Goal: Task Accomplishment & Management: Manage account settings

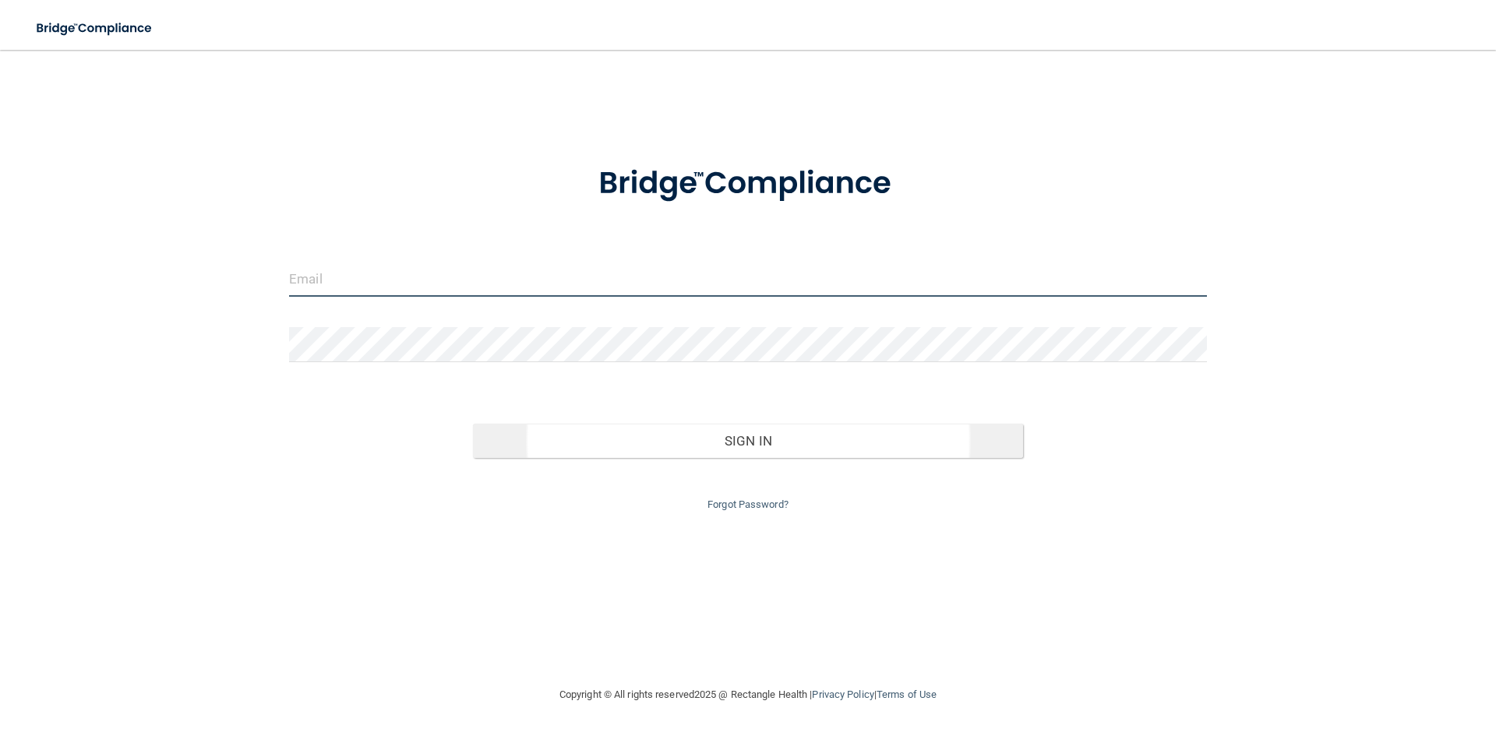
type input "[EMAIL_ADDRESS][DOMAIN_NAME]"
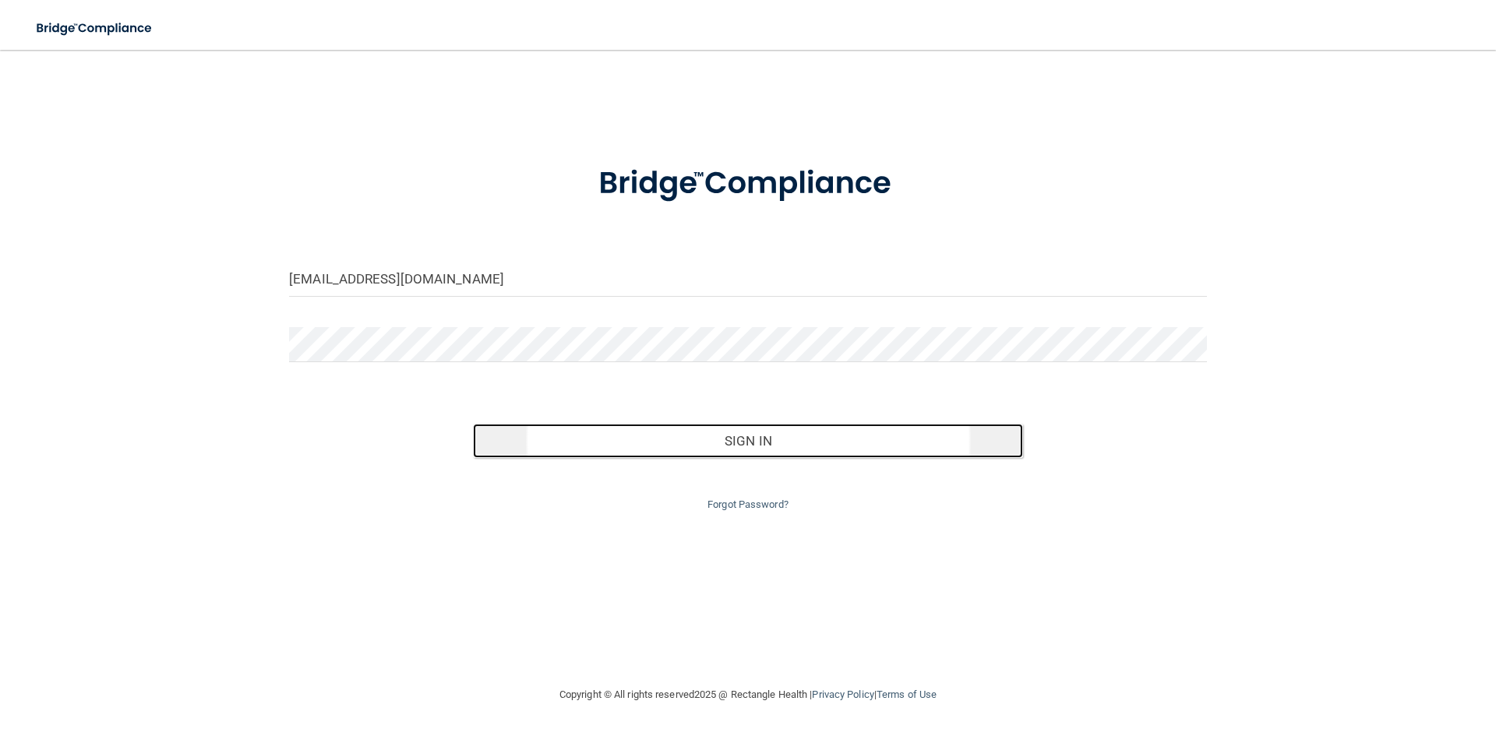
click at [748, 451] on button "Sign In" at bounding box center [748, 441] width 551 height 34
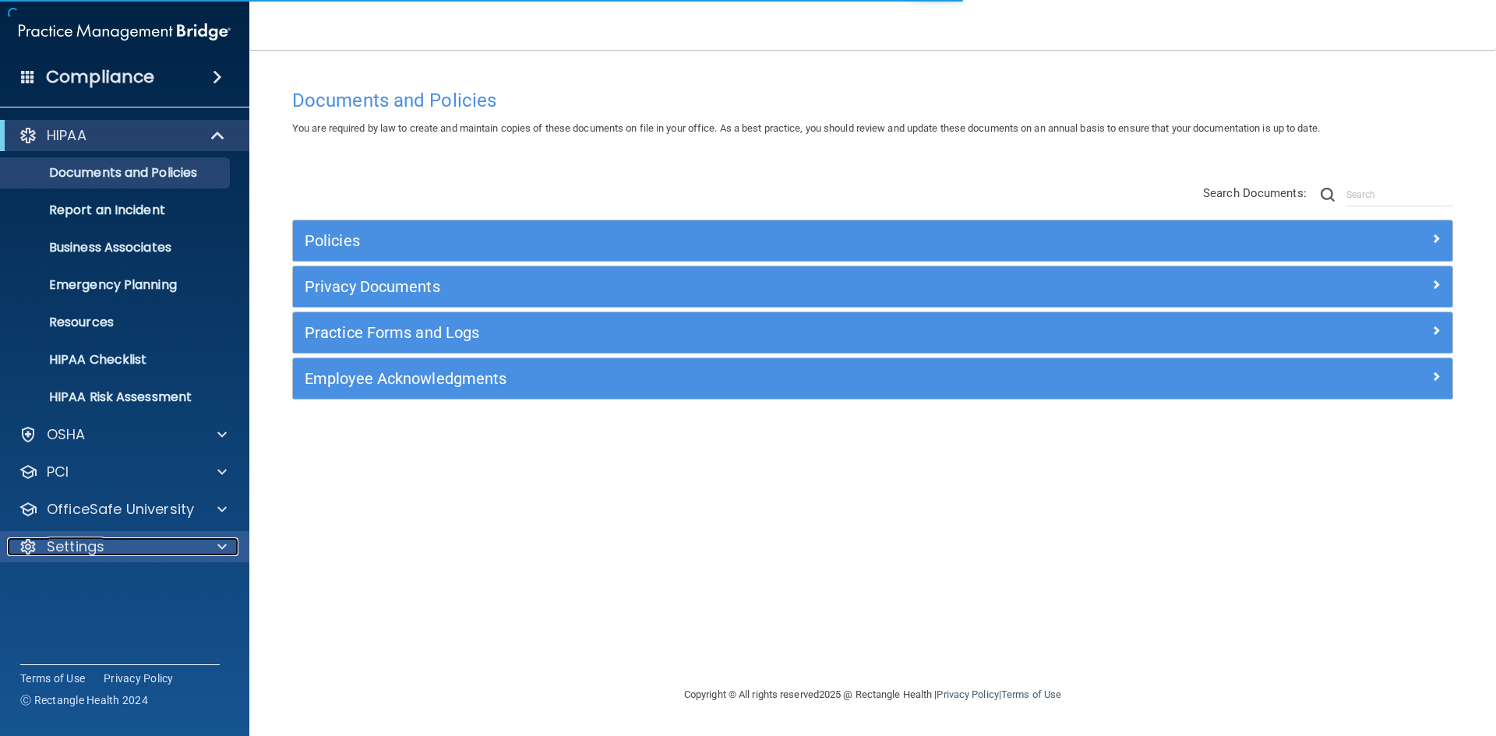
click at [167, 553] on div "Settings" at bounding box center [103, 547] width 193 height 19
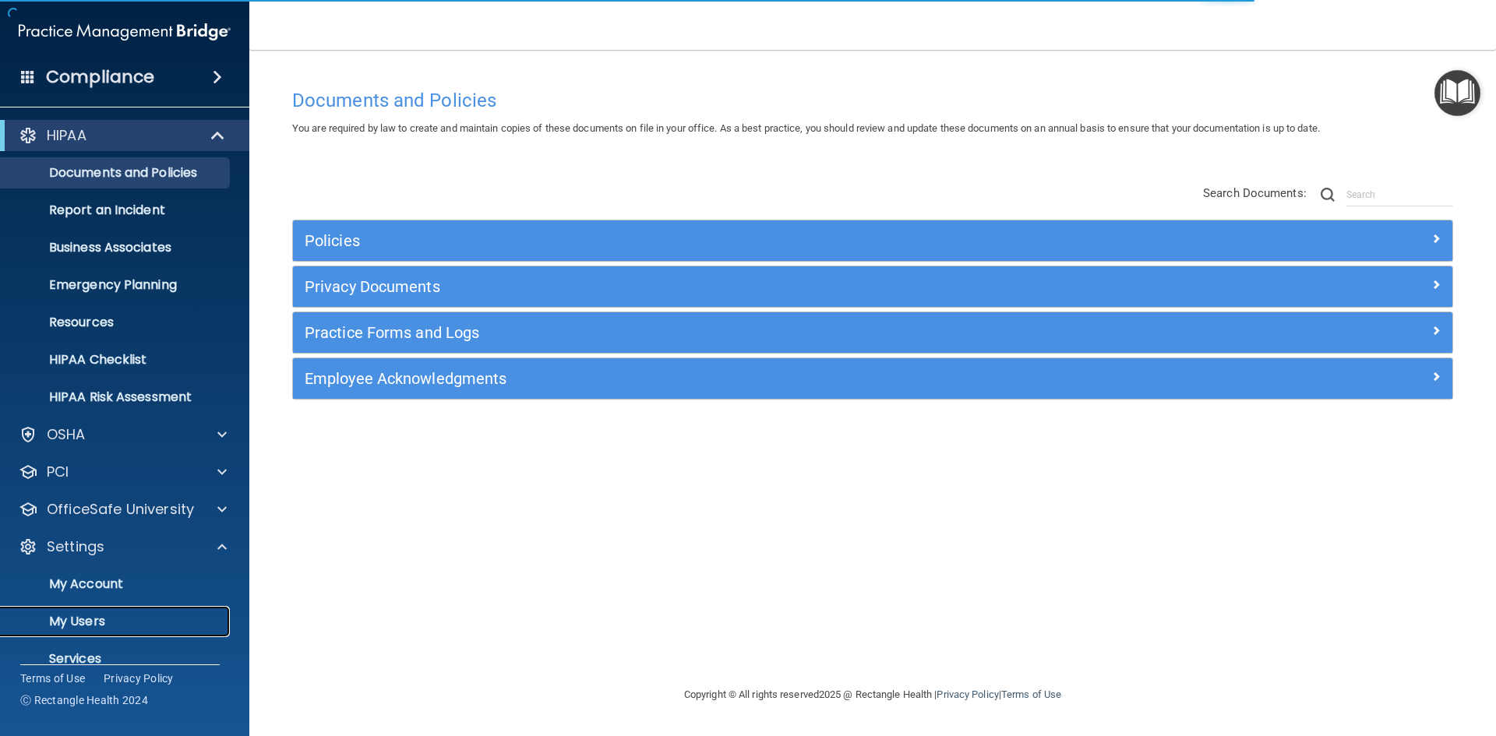
click at [136, 617] on p "My Users" at bounding box center [116, 622] width 213 height 16
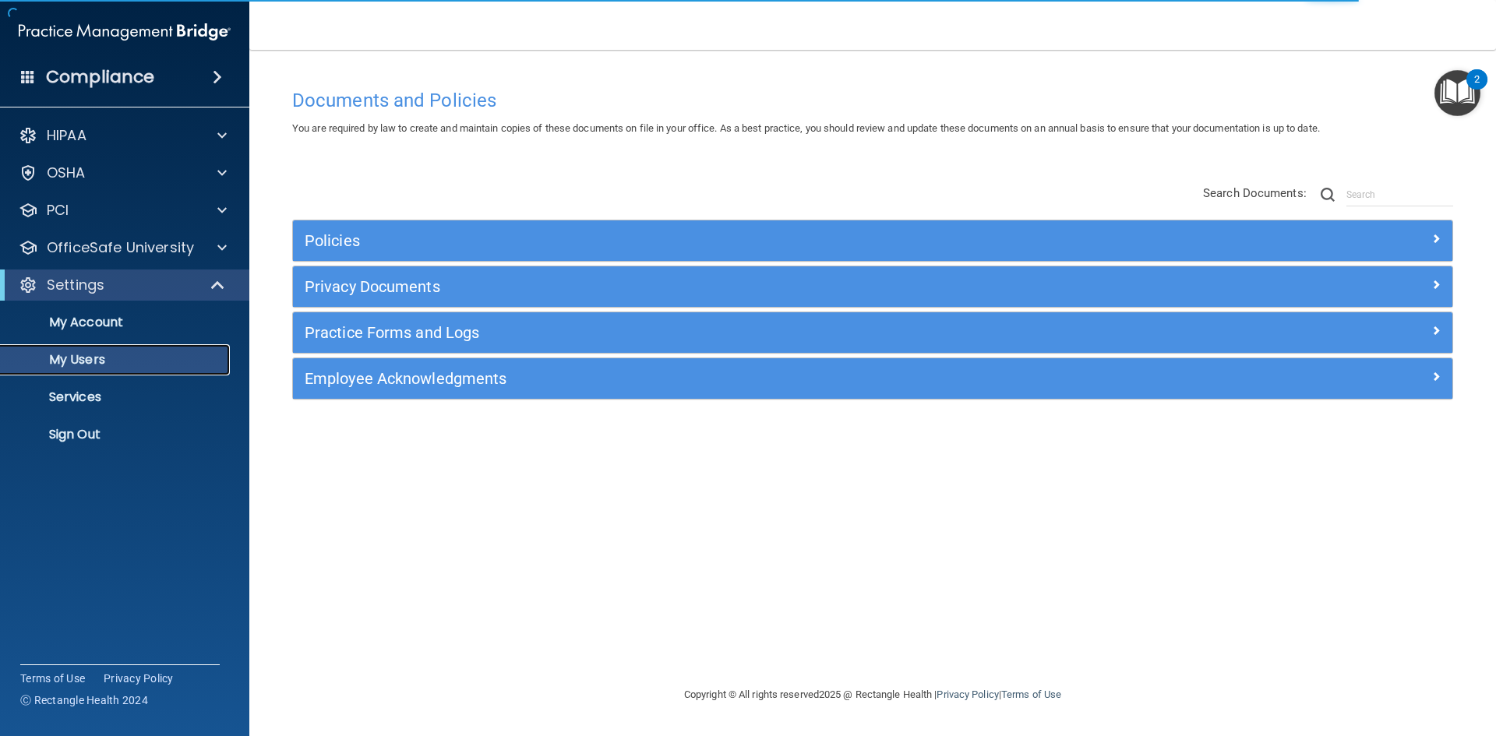
select select "20"
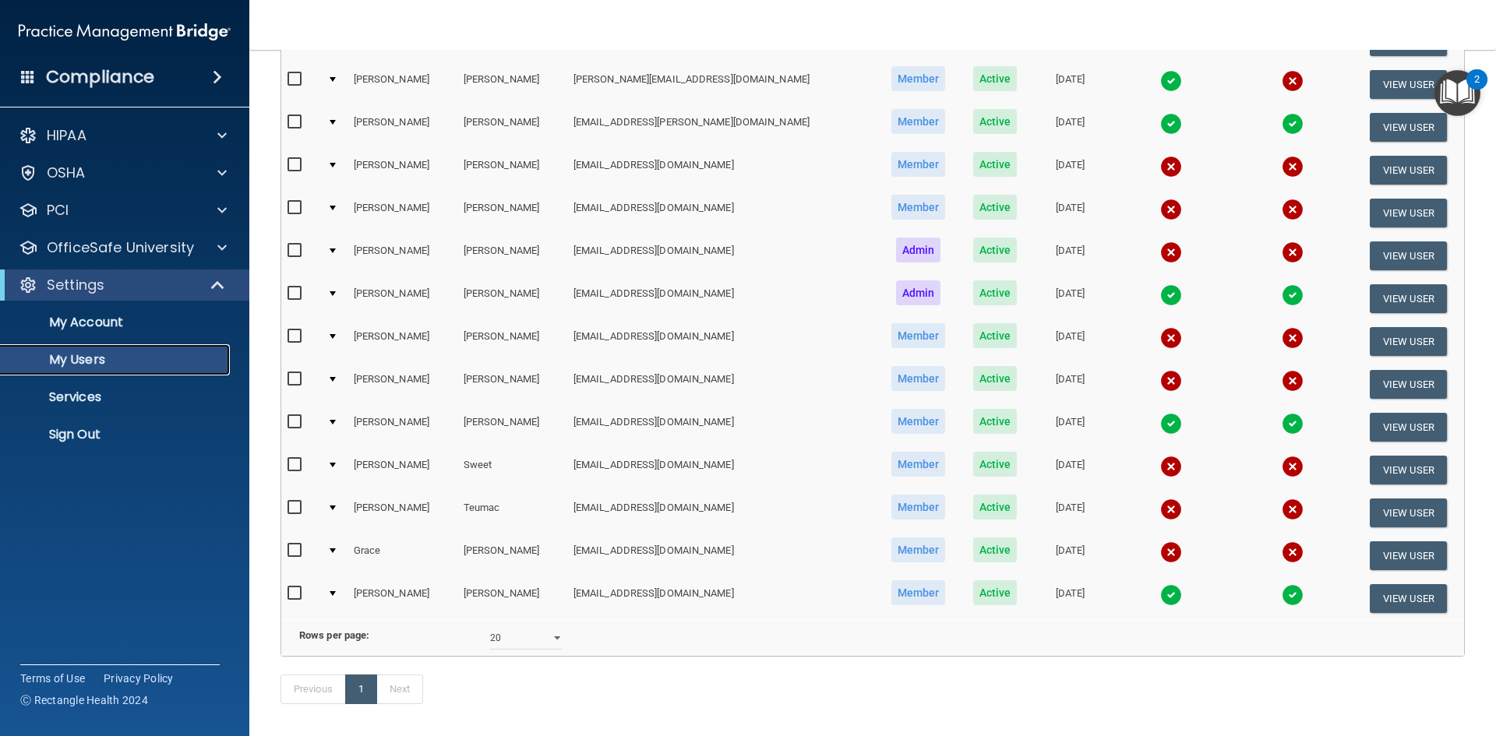
scroll to position [78, 0]
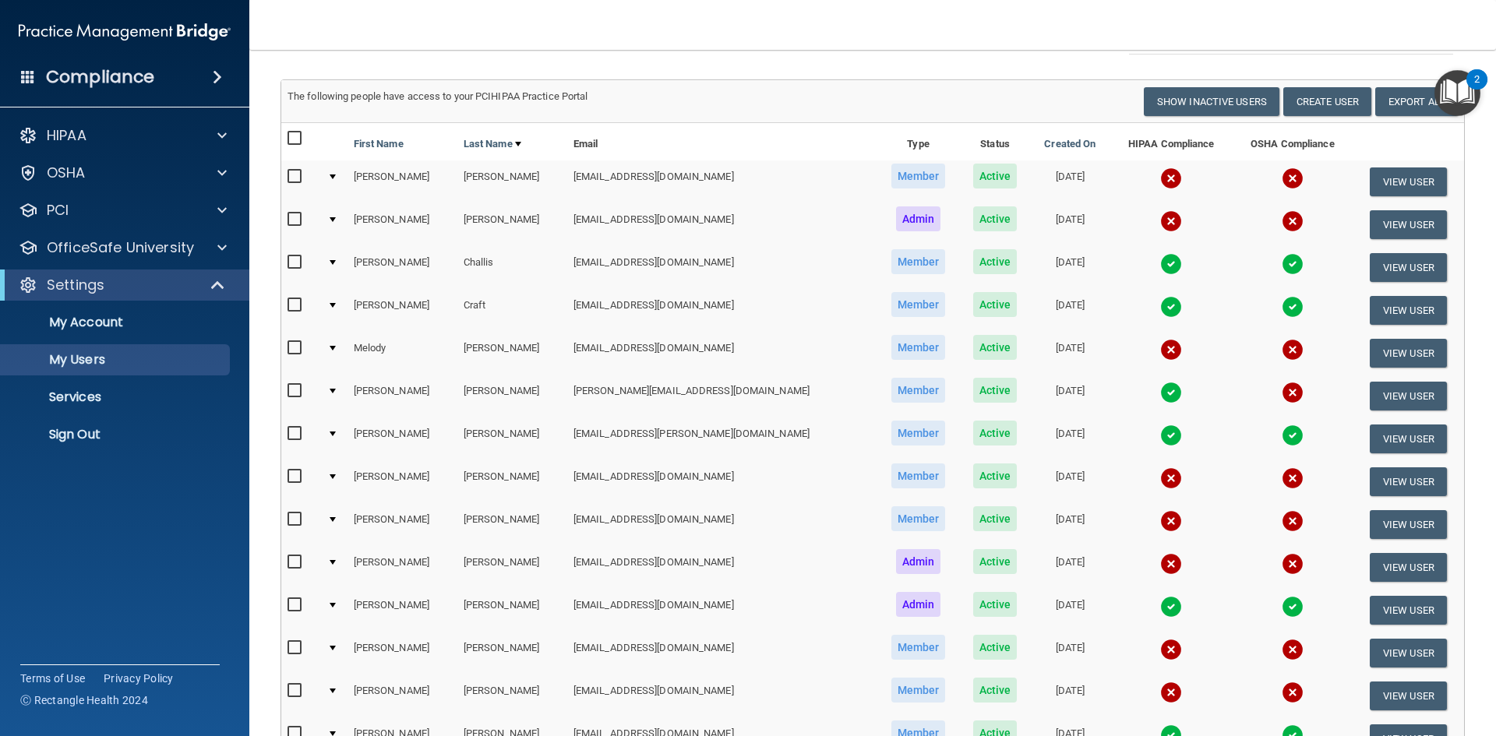
click at [295, 511] on label at bounding box center [297, 519] width 19 height 18
click at [295, 513] on input "checkbox" at bounding box center [297, 519] width 18 height 12
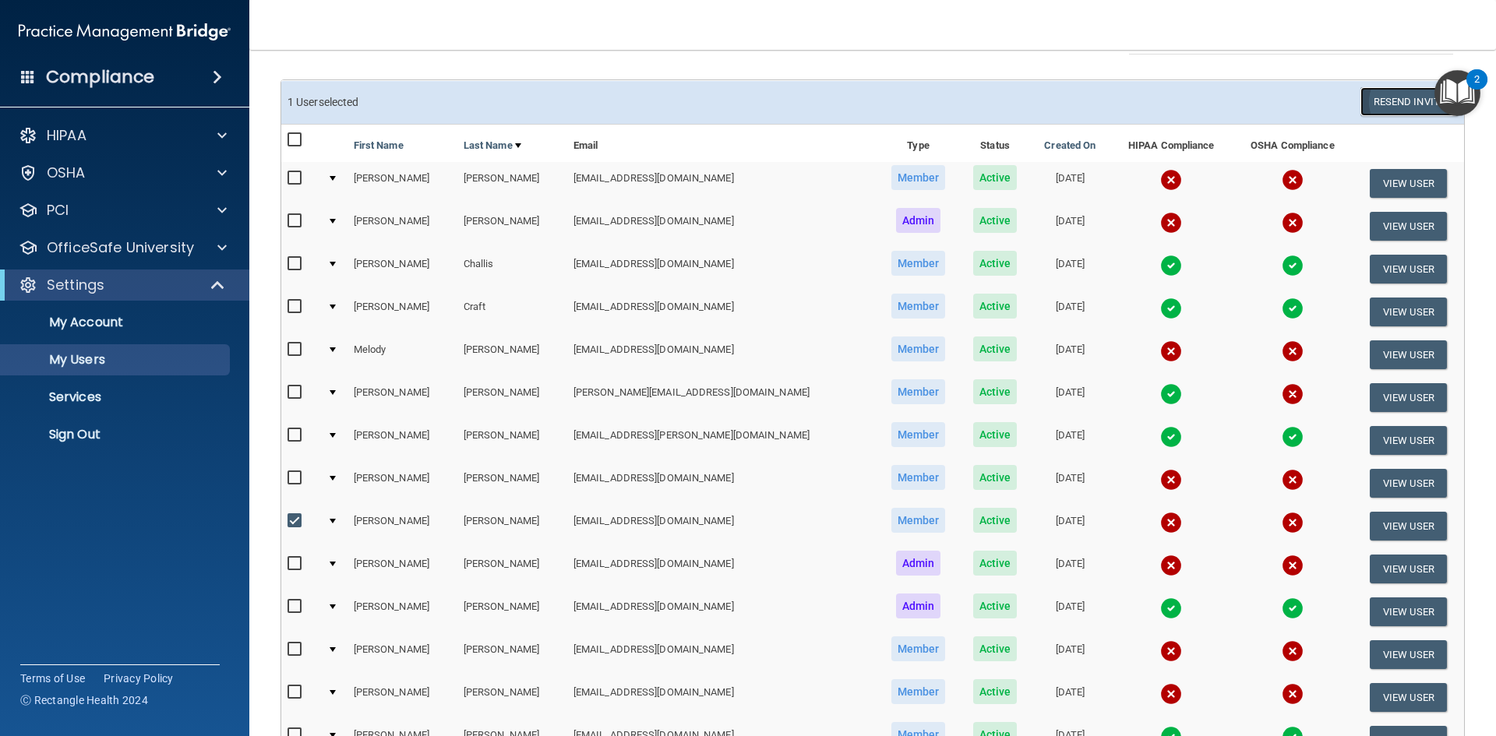
click at [1387, 89] on button "Resend Invite" at bounding box center [1408, 101] width 97 height 29
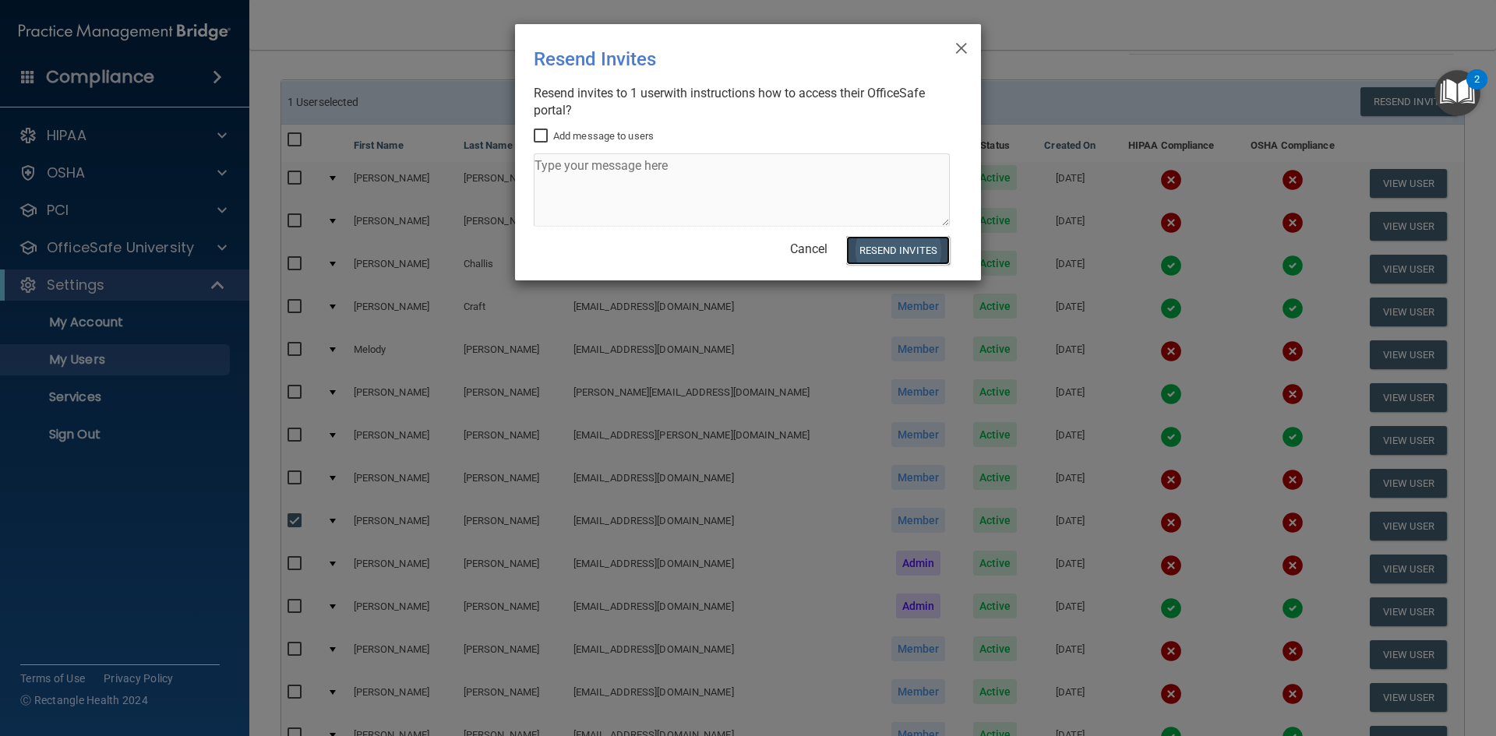
click at [884, 254] on button "Resend Invites" at bounding box center [898, 250] width 104 height 29
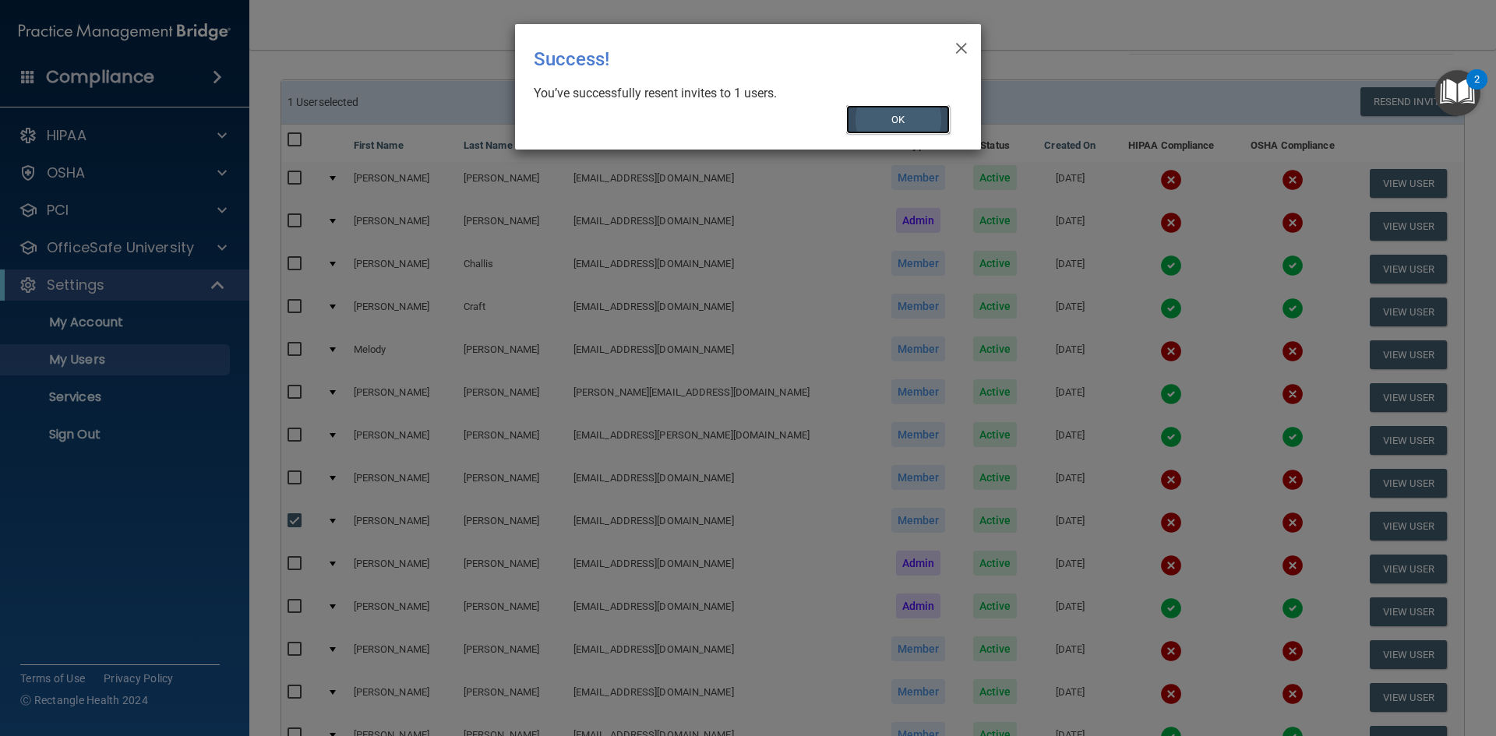
click at [914, 122] on button "OK" at bounding box center [898, 119] width 104 height 29
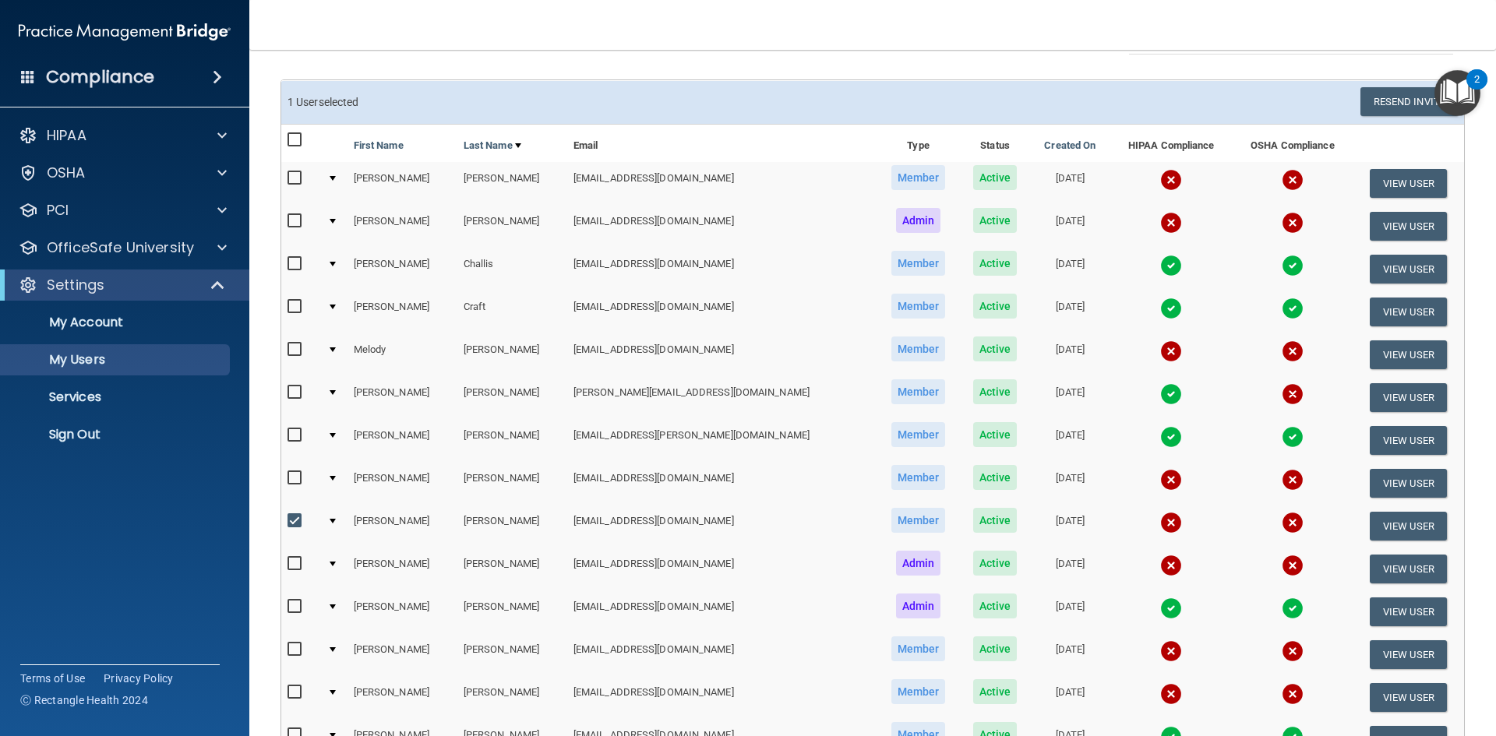
click at [293, 520] on input "checkbox" at bounding box center [297, 521] width 18 height 12
checkbox input "false"
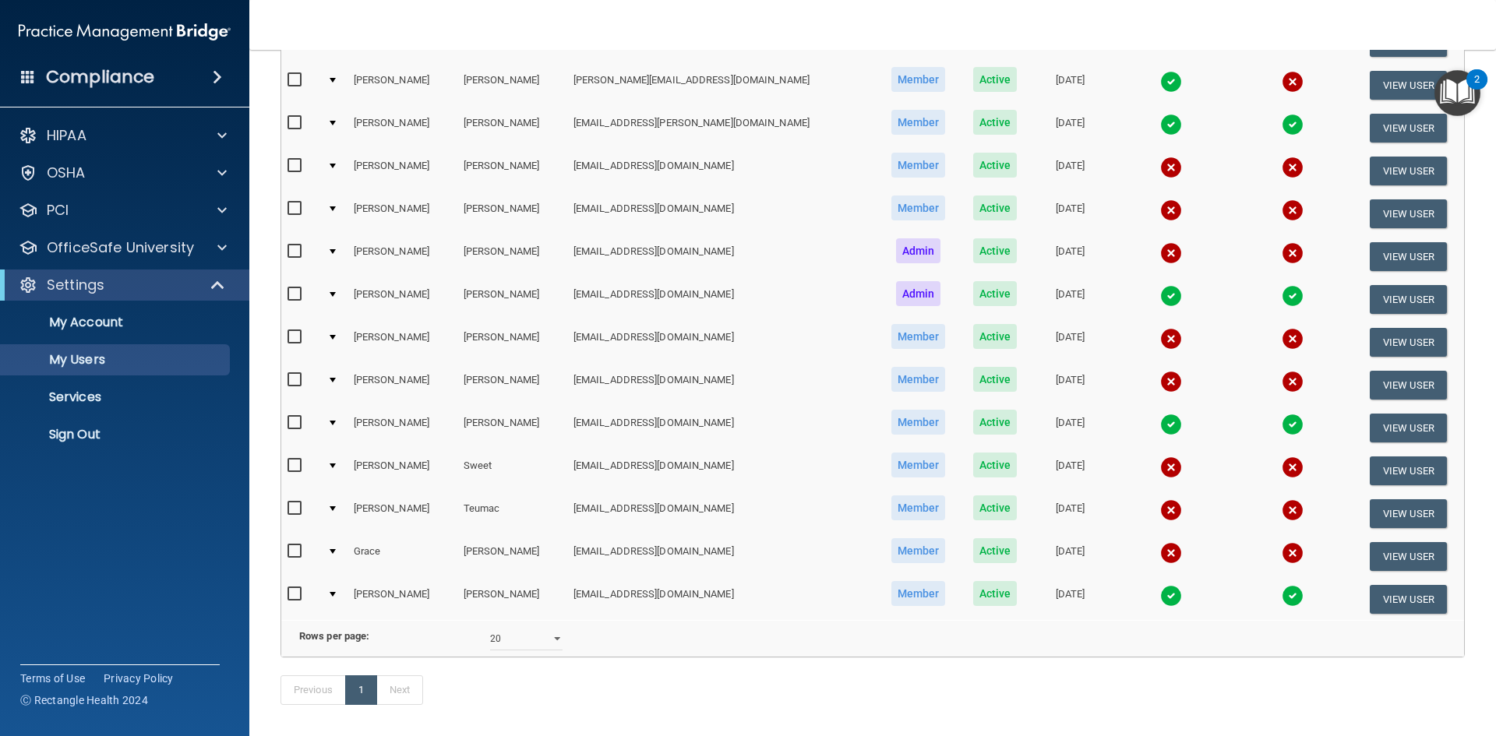
scroll to position [390, 0]
click at [294, 549] on input "checkbox" at bounding box center [297, 551] width 18 height 12
checkbox input "true"
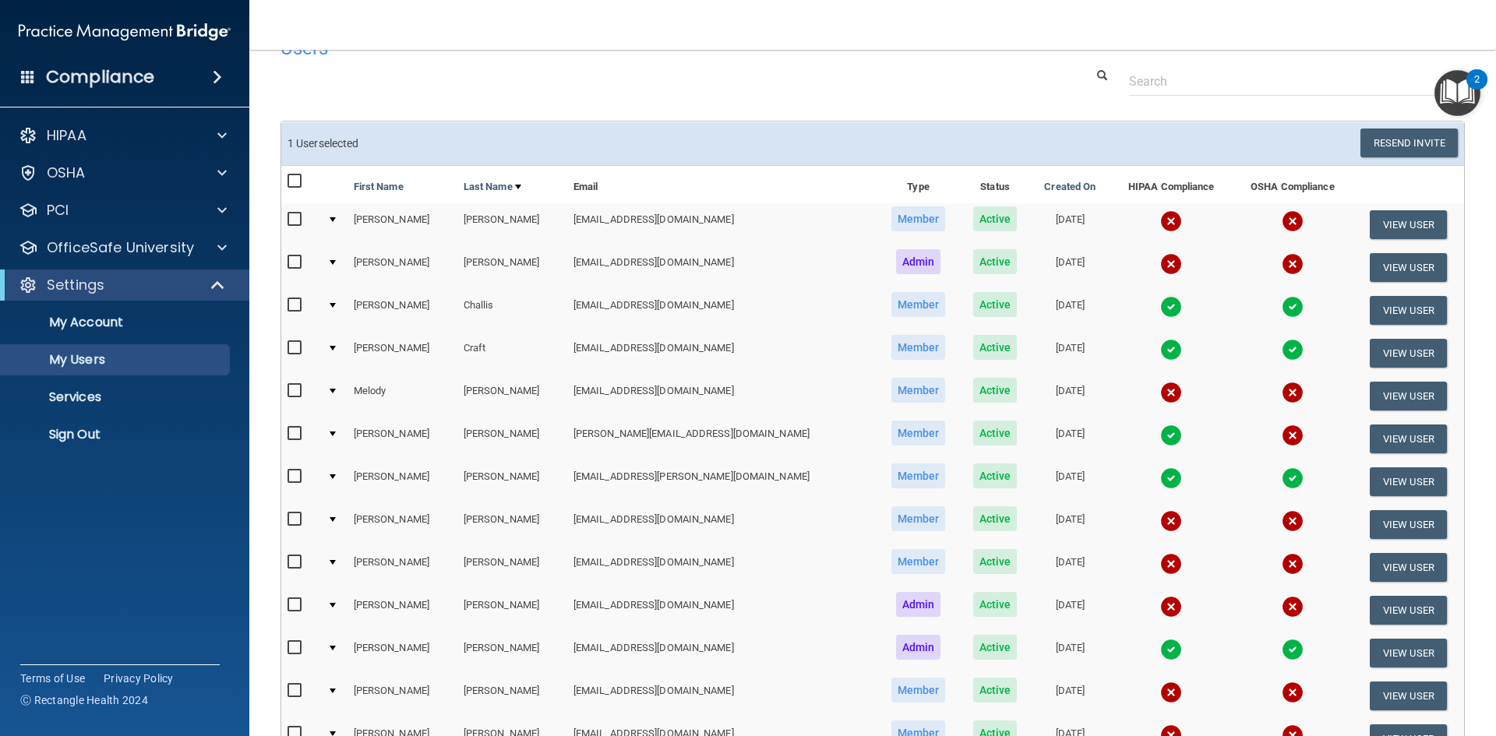
scroll to position [0, 0]
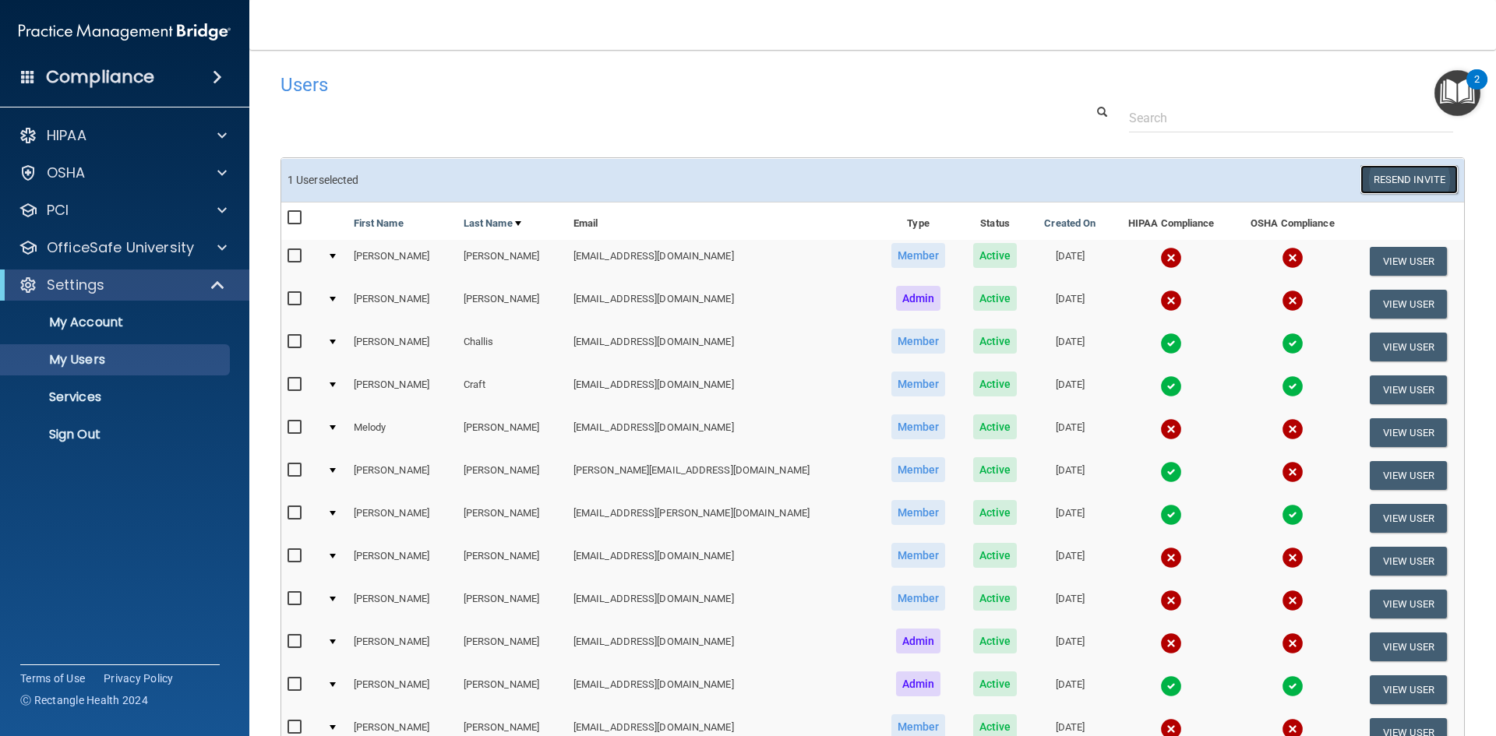
click at [1393, 171] on button "Resend Invite" at bounding box center [1408, 179] width 97 height 29
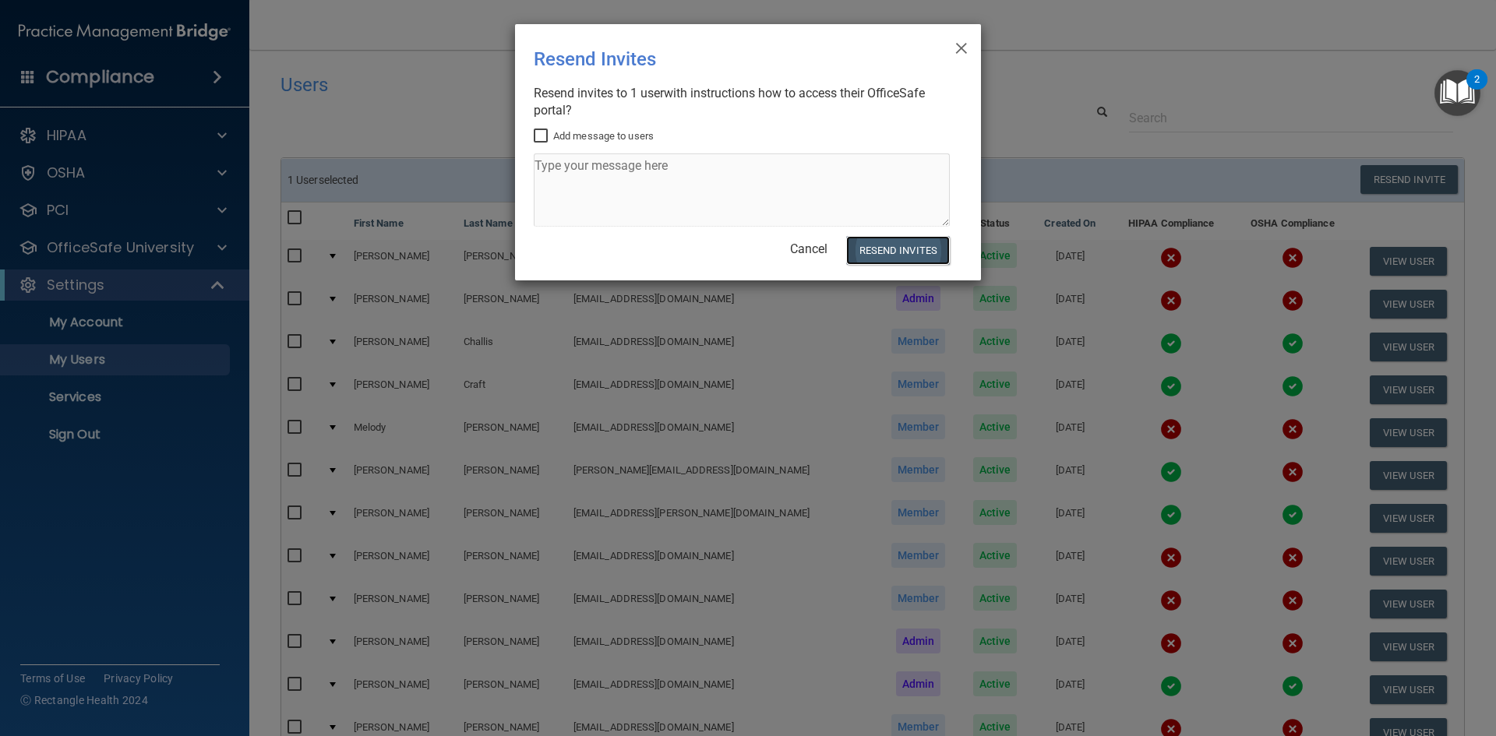
click at [886, 252] on button "Resend Invites" at bounding box center [898, 250] width 104 height 29
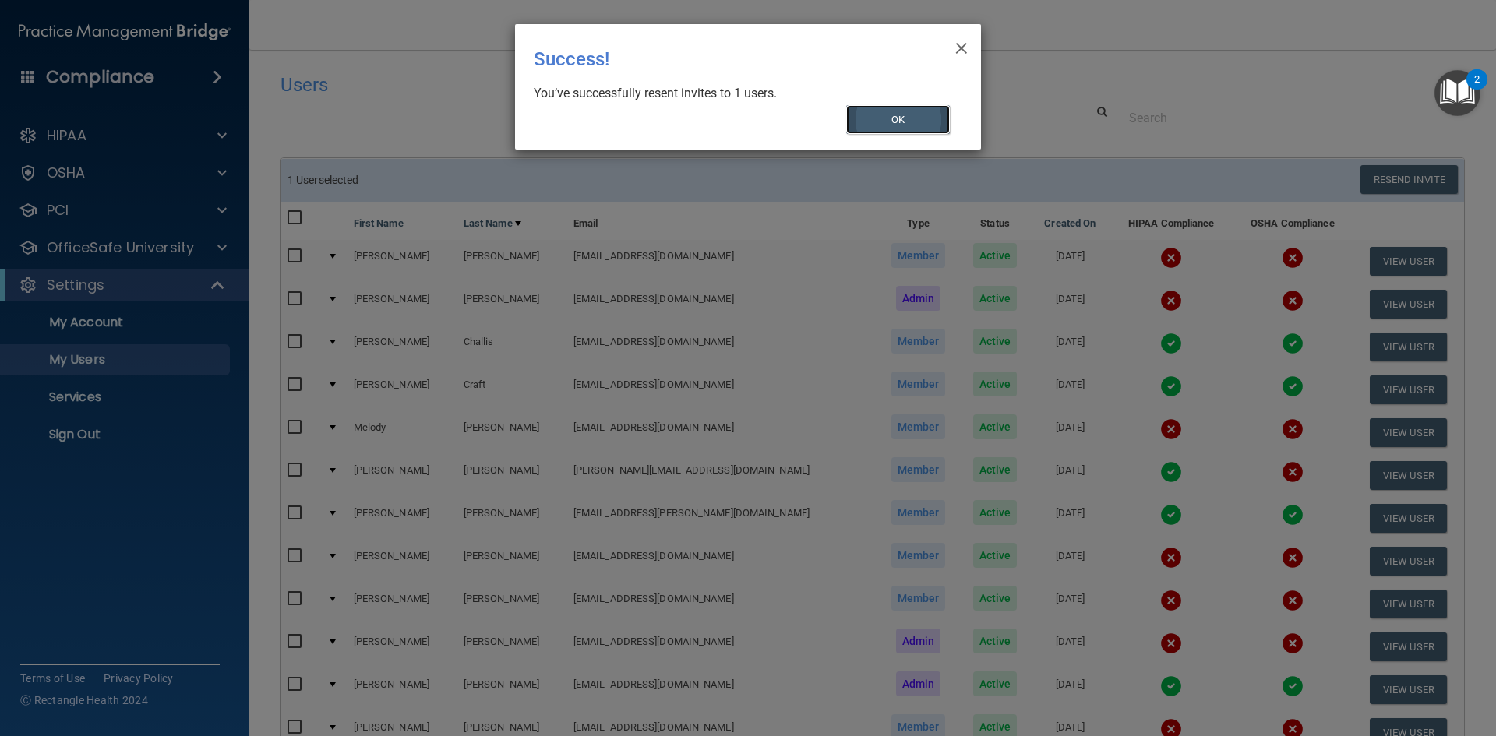
click at [916, 114] on button "OK" at bounding box center [898, 119] width 104 height 29
